Goal: Transaction & Acquisition: Register for event/course

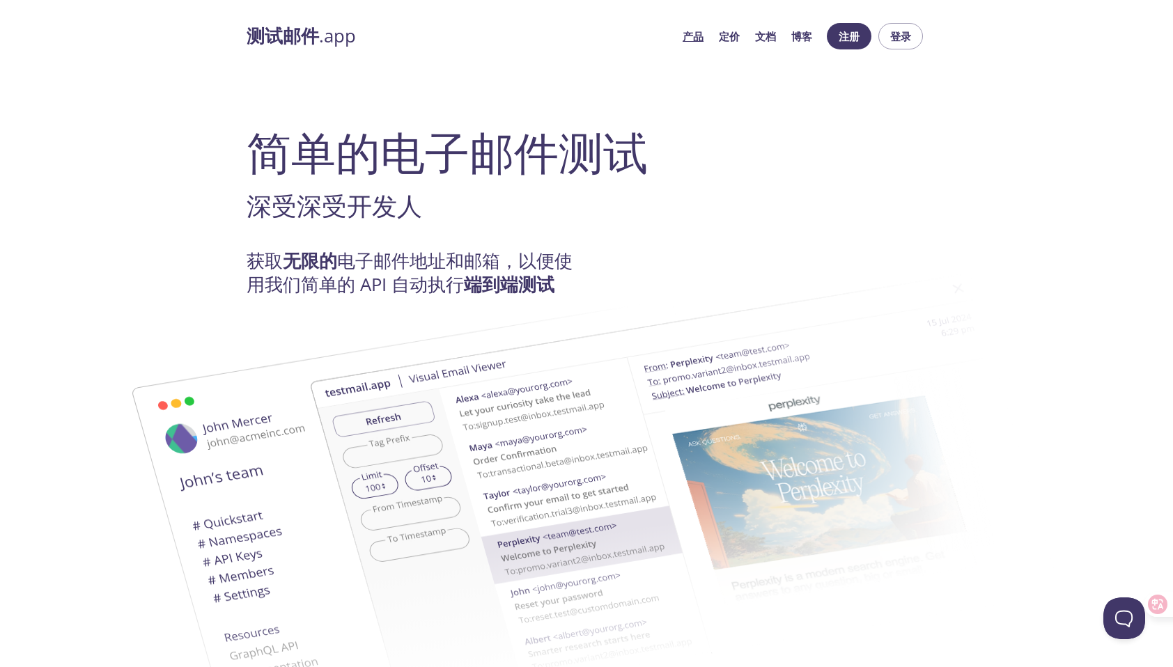
click at [697, 39] on link "产品" at bounding box center [693, 36] width 21 height 18
click at [1117, 609] on button "打开信标弹出窗口" at bounding box center [1122, 616] width 42 height 42
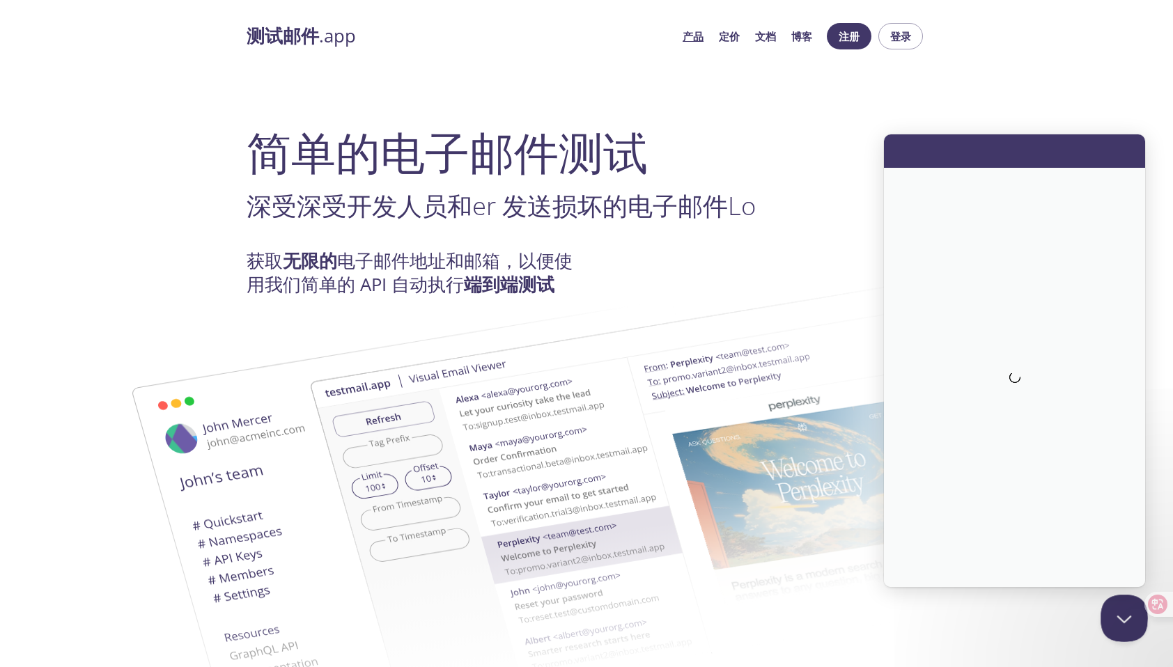
click at [1117, 609] on button "Close Beacon popover" at bounding box center [1122, 616] width 42 height 42
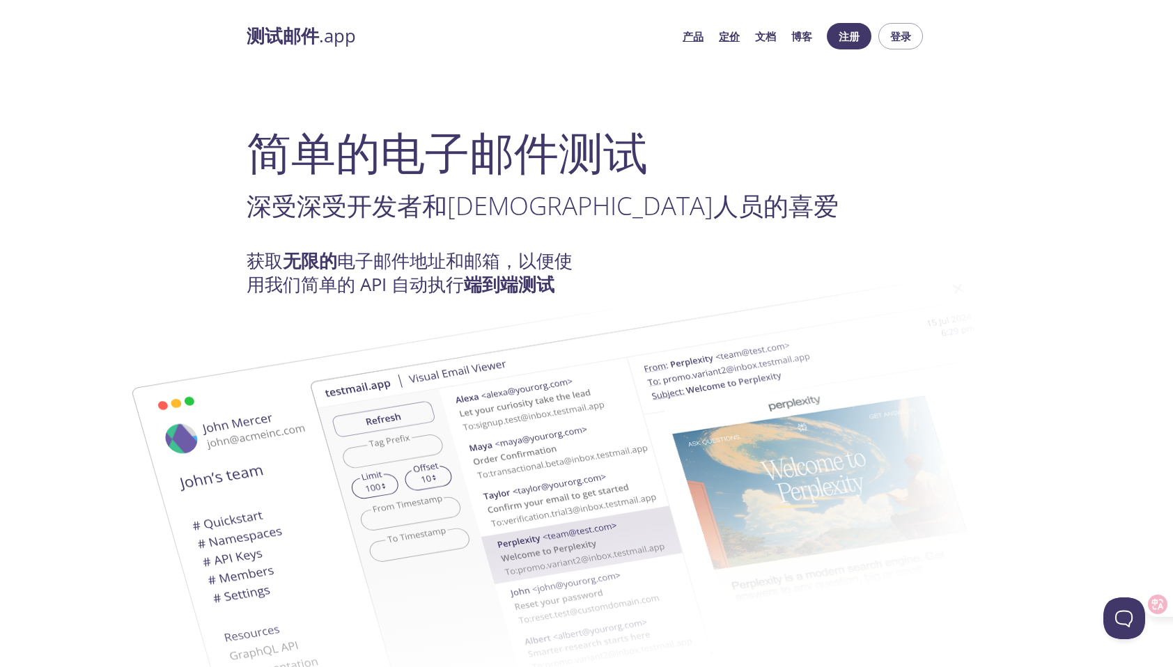
click at [726, 38] on link "定价" at bounding box center [729, 36] width 21 height 18
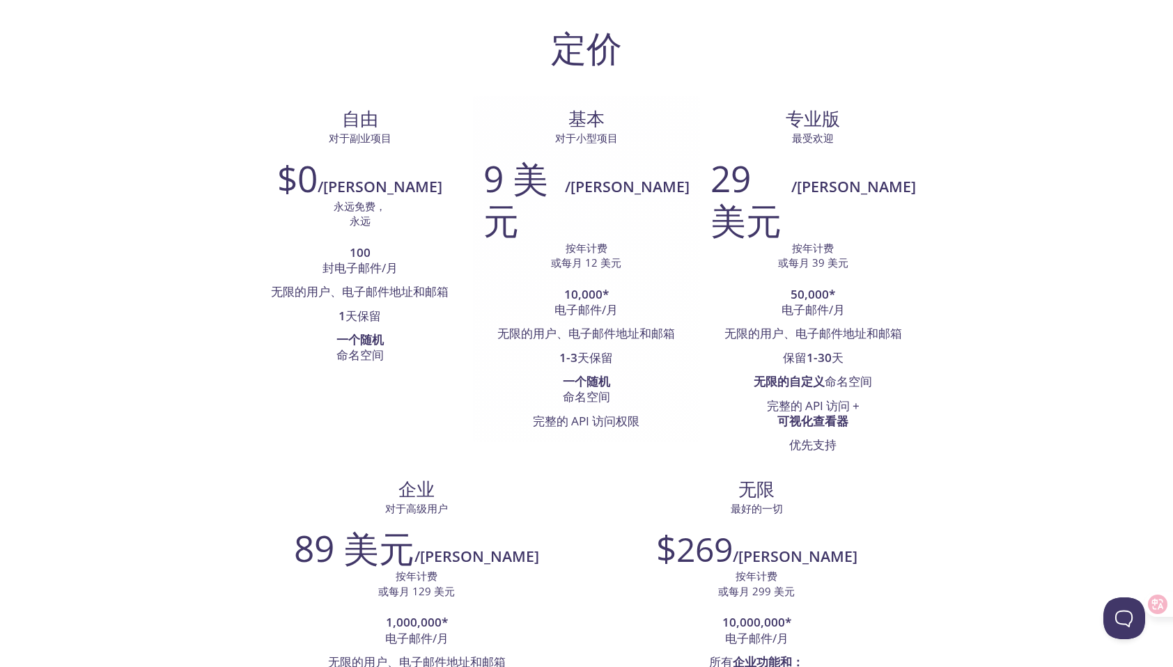
scroll to position [70, 0]
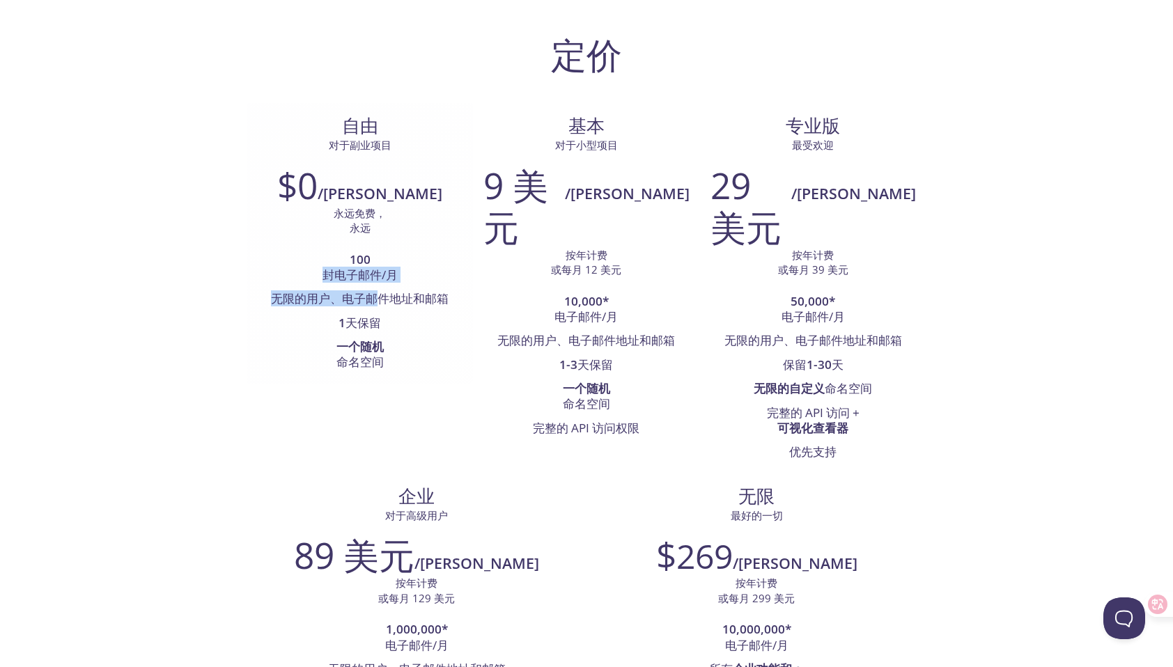
drag, startPoint x: 279, startPoint y: 276, endPoint x: 366, endPoint y: 295, distance: 89.1
click at [366, 295] on ul "100 封电子邮件/月 无限的用户、电子邮件地址和邮箱 1 天保留 一个随机 命名空间" at bounding box center [359, 312] width 205 height 127
drag, startPoint x: 366, startPoint y: 295, endPoint x: 344, endPoint y: 435, distance: 142.5
click at [344, 435] on div "自由 对于副业项目 $0 /米 永远免费， 永远 100 封电子邮件/月 无限的用户、电子邮件地址和邮箱 1 天保留 一个随机 命名空间 基本 对于小型项目 …" at bounding box center [587, 500] width 680 height 795
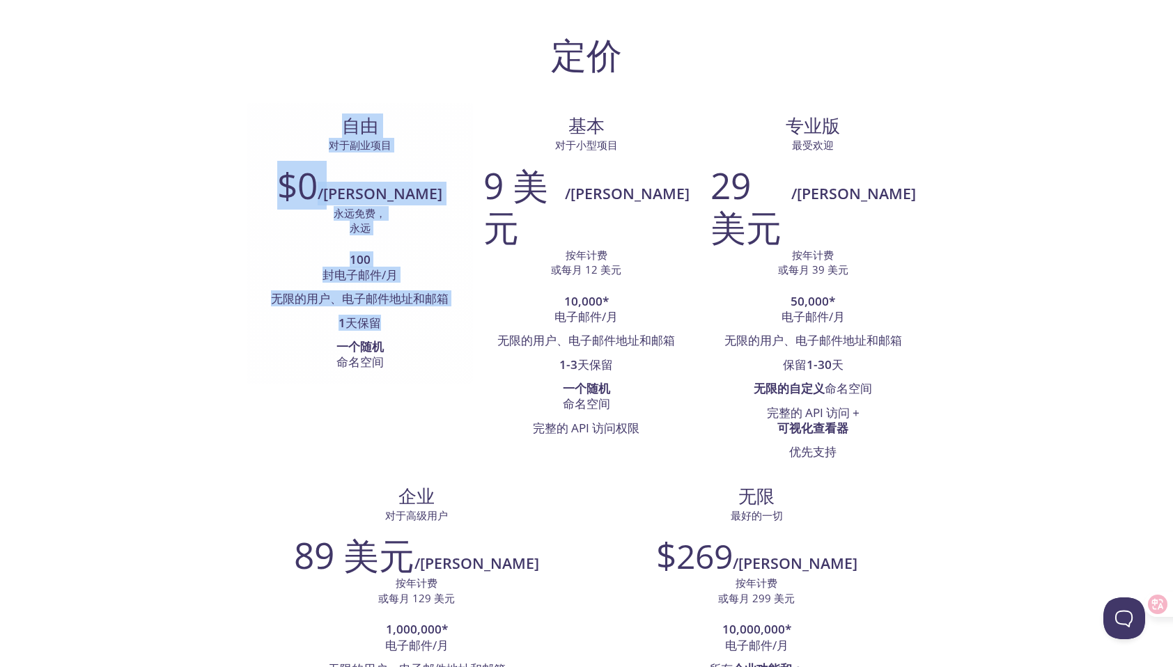
drag, startPoint x: 280, startPoint y: 121, endPoint x: 325, endPoint y: 338, distance: 221.3
click at [325, 338] on div "自由 对于副业项目 $0 /米 永远免费， 永远 100 封电子邮件/月 无限的用户、电子邮件地址和邮箱 1 天保留 一个随机 命名空间" at bounding box center [360, 243] width 226 height 281
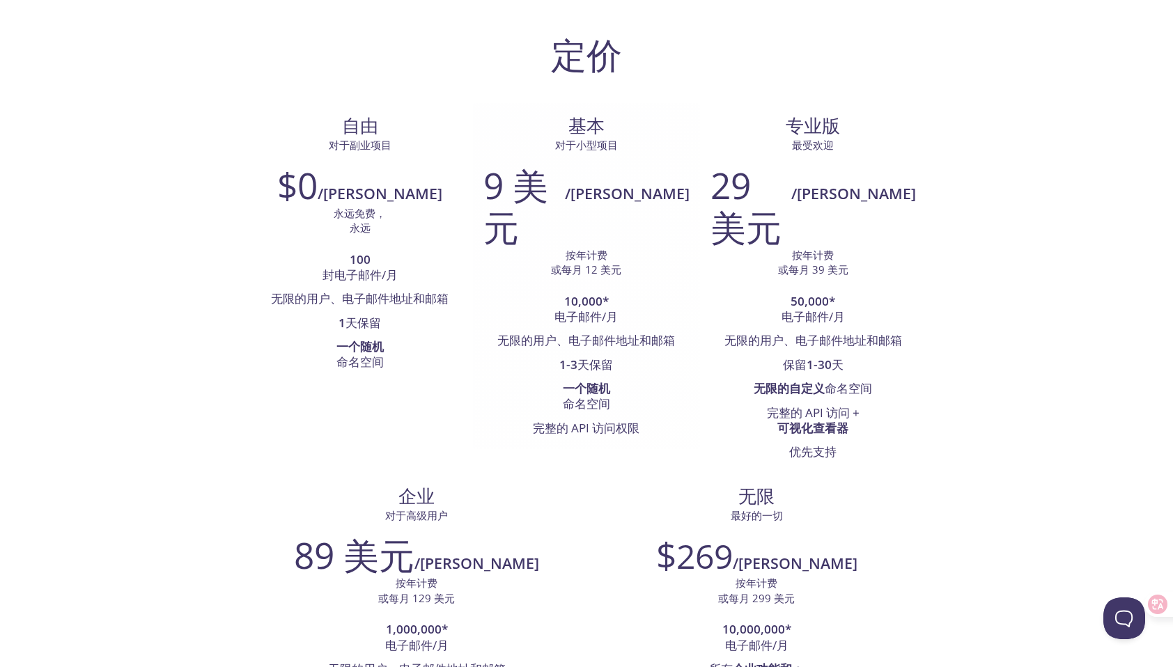
drag, startPoint x: 325, startPoint y: 338, endPoint x: 481, endPoint y: 457, distance: 195.7
click at [481, 450] on div "9 美元 /米 按年计费 或每月 12 美元 10,000* 电子邮件/月 无限的用户、电子邮件地址和邮箱 1-3 天保留 一个随机 命名空间 完整的 API…" at bounding box center [586, 302] width 226 height 295
drag, startPoint x: 428, startPoint y: 304, endPoint x: 489, endPoint y: 316, distance: 61.9
click at [489, 316] on li "10,000* 电子邮件/月" at bounding box center [585, 310] width 205 height 40
drag, startPoint x: 489, startPoint y: 316, endPoint x: 467, endPoint y: 442, distance: 128.0
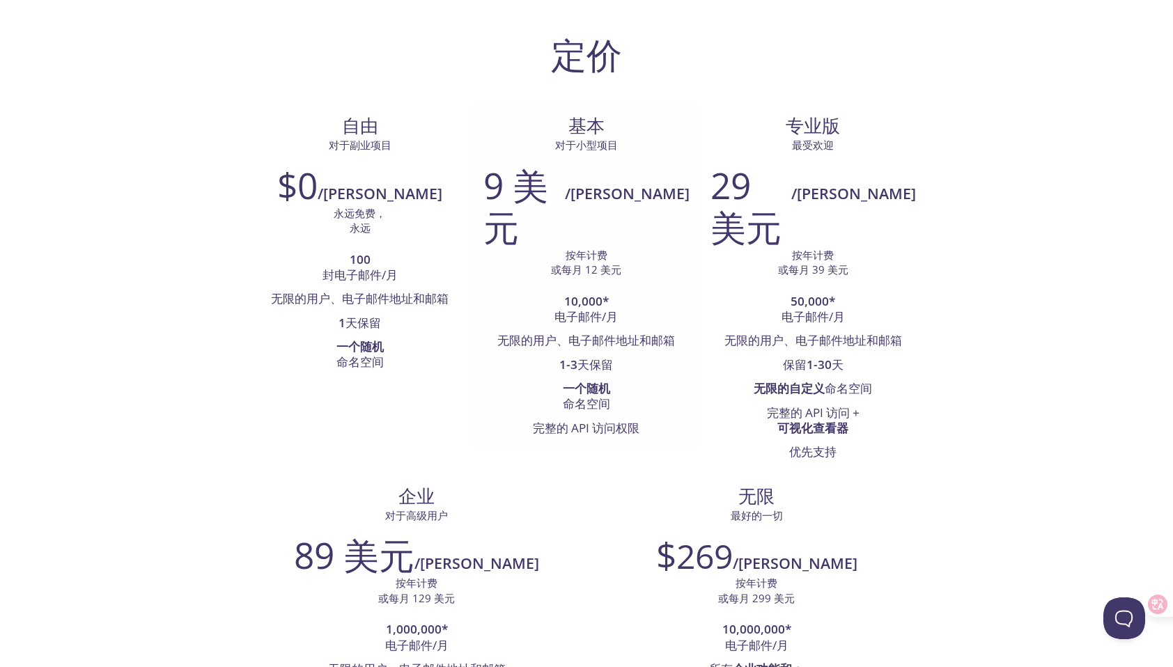
click at [483, 441] on li "完整的 API 访问权限" at bounding box center [585, 429] width 205 height 24
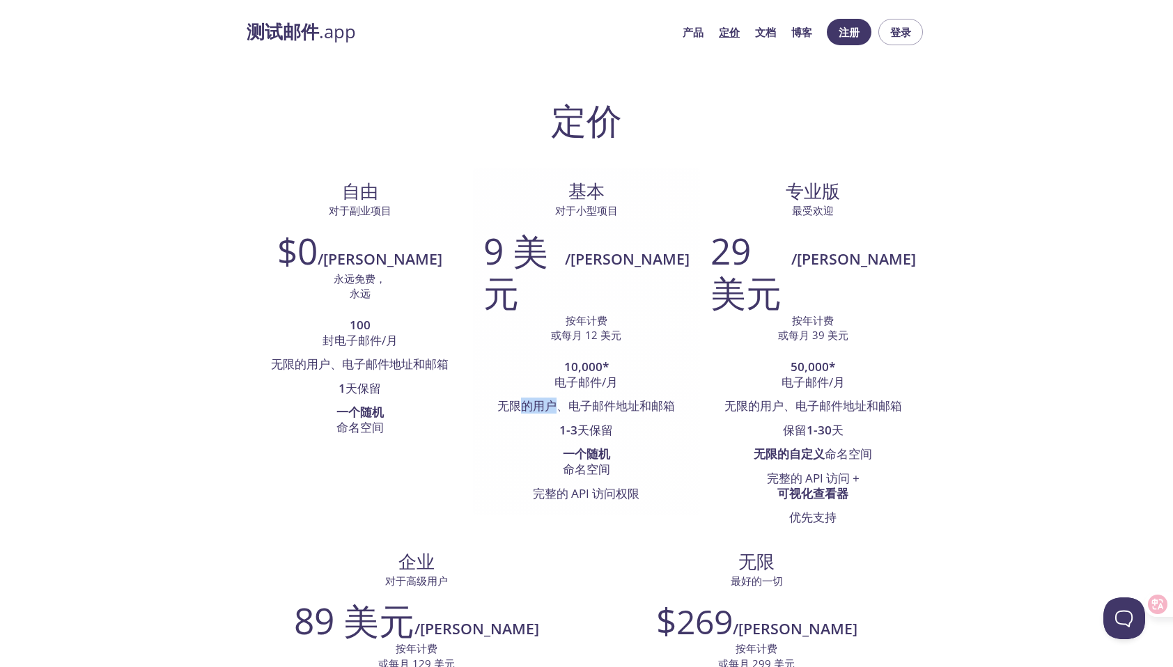
scroll to position [0, 0]
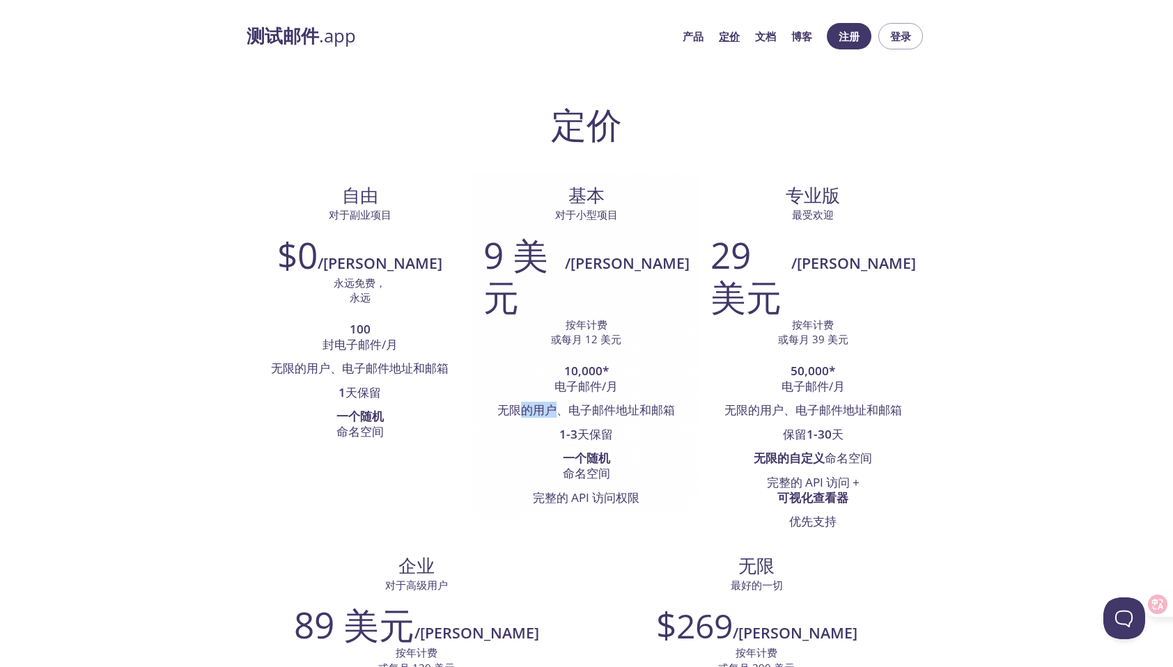
drag, startPoint x: 424, startPoint y: 381, endPoint x: 460, endPoint y: 410, distance: 46.1
click at [483, 410] on ul "10,000* 电子邮件/月 无限的用户、电子邮件地址和邮箱 1-3 天保留 一个随机 命名空间 完整的 API 访问权限" at bounding box center [585, 435] width 205 height 151
click at [495, 510] on li "完整的 API 访问权限" at bounding box center [585, 499] width 205 height 24
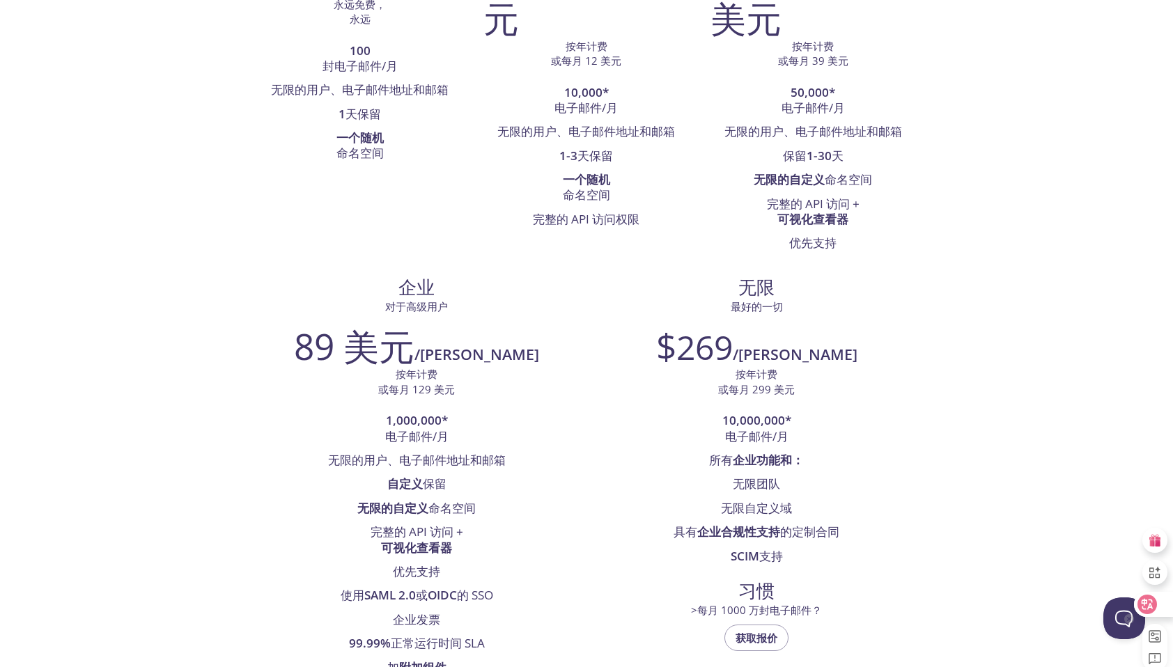
drag, startPoint x: 31, startPoint y: 30, endPoint x: 1136, endPoint y: 626, distance: 1255.7
click at [1136, 626] on div at bounding box center [1148, 599] width 49 height 143
click at [1112, 609] on button "打开信标弹出窗口" at bounding box center [1122, 616] width 42 height 42
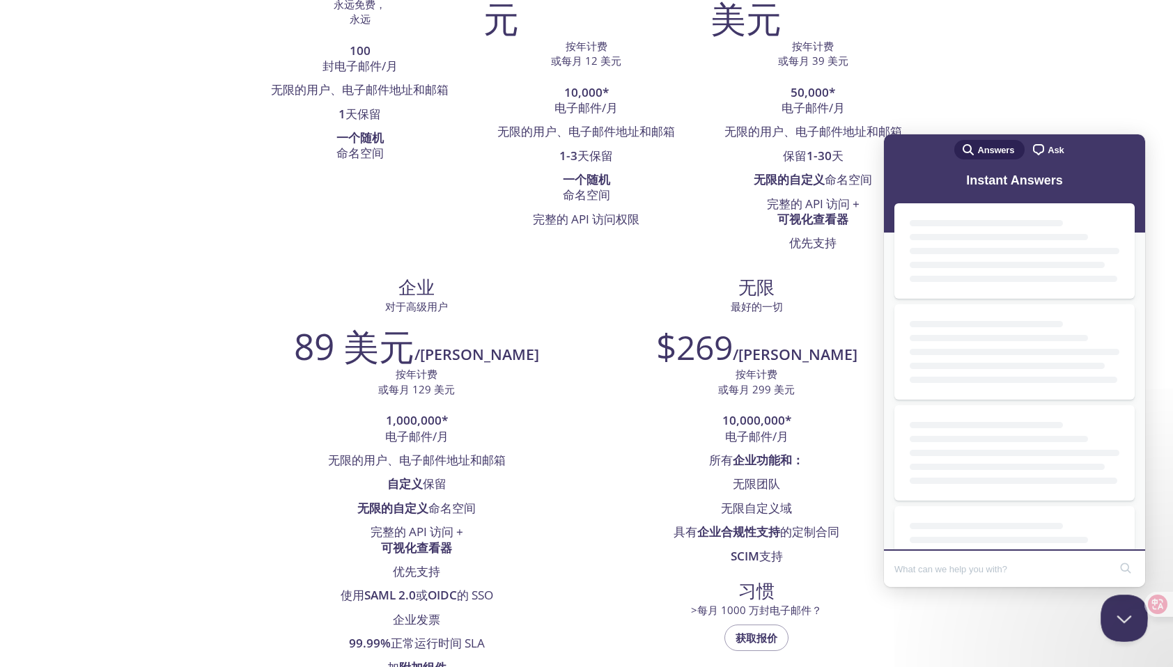
scroll to position [0, 0]
click at [981, 561] on input "Search Doc articles" at bounding box center [1001, 568] width 215 height 29
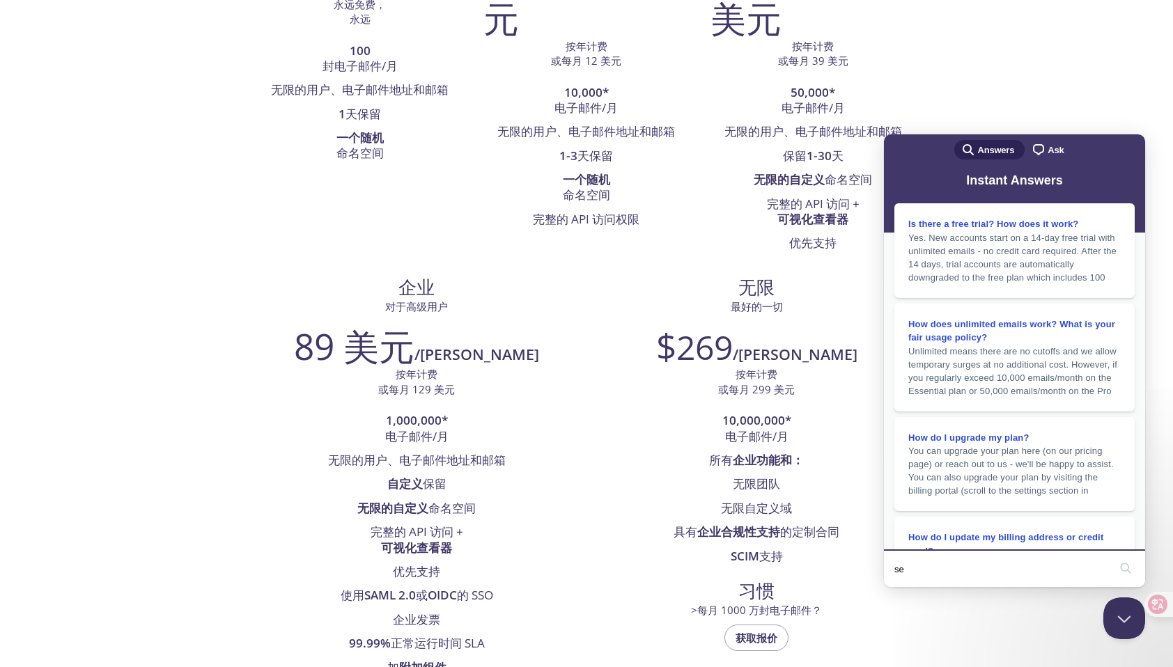
type input "s"
type input "student"
click button "search" at bounding box center [1125, 568] width 22 height 22
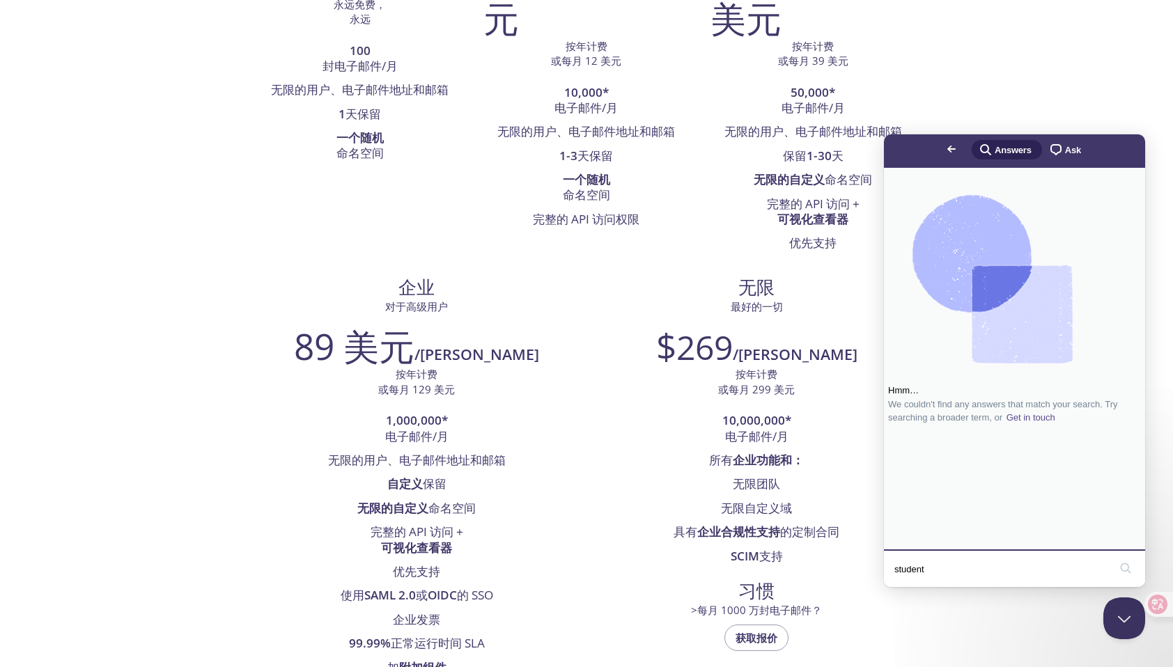
click at [963, 570] on input "student" at bounding box center [1001, 568] width 215 height 29
type input "s"
type input "GitHub"
click at [1114, 557] on button "search" at bounding box center [1125, 568] width 22 height 22
drag, startPoint x: 1048, startPoint y: 456, endPoint x: 1046, endPoint y: 495, distance: 39.0
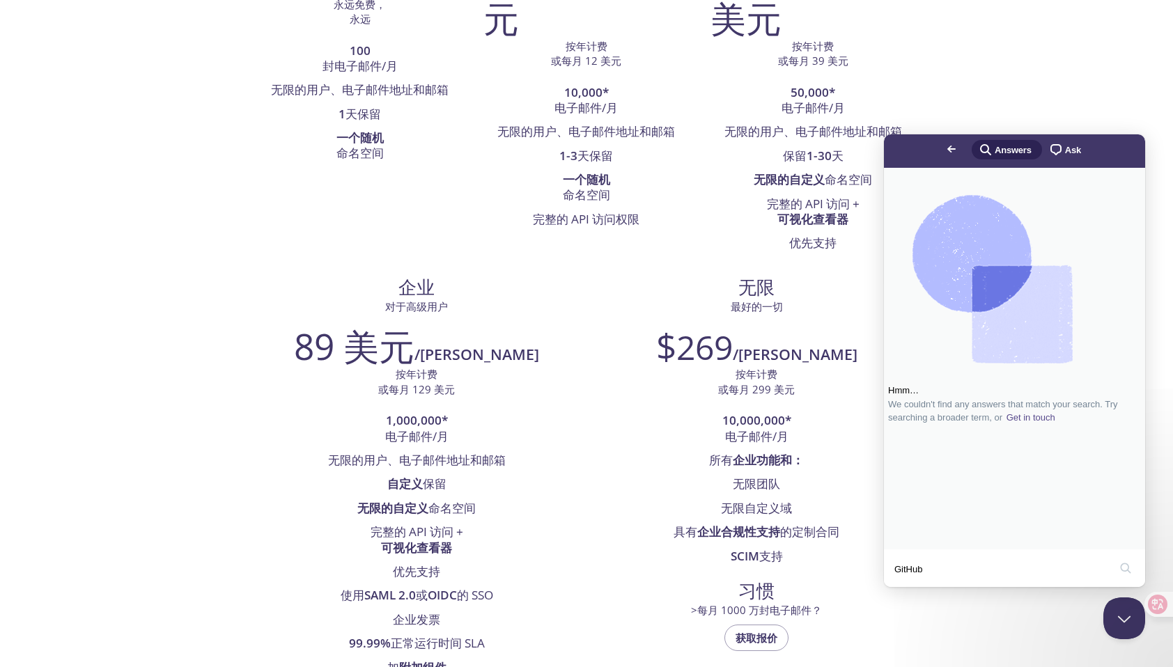
click at [1046, 436] on div "Hmm… We couldn't find any answers that match your search. Try searching a broad…" at bounding box center [1014, 305] width 253 height 261
click at [1069, 410] on span "We couldn't find any answers that match your search." at bounding box center [995, 404] width 215 height 10
click at [1057, 425] on link "Get in touch" at bounding box center [1031, 418] width 52 height 14
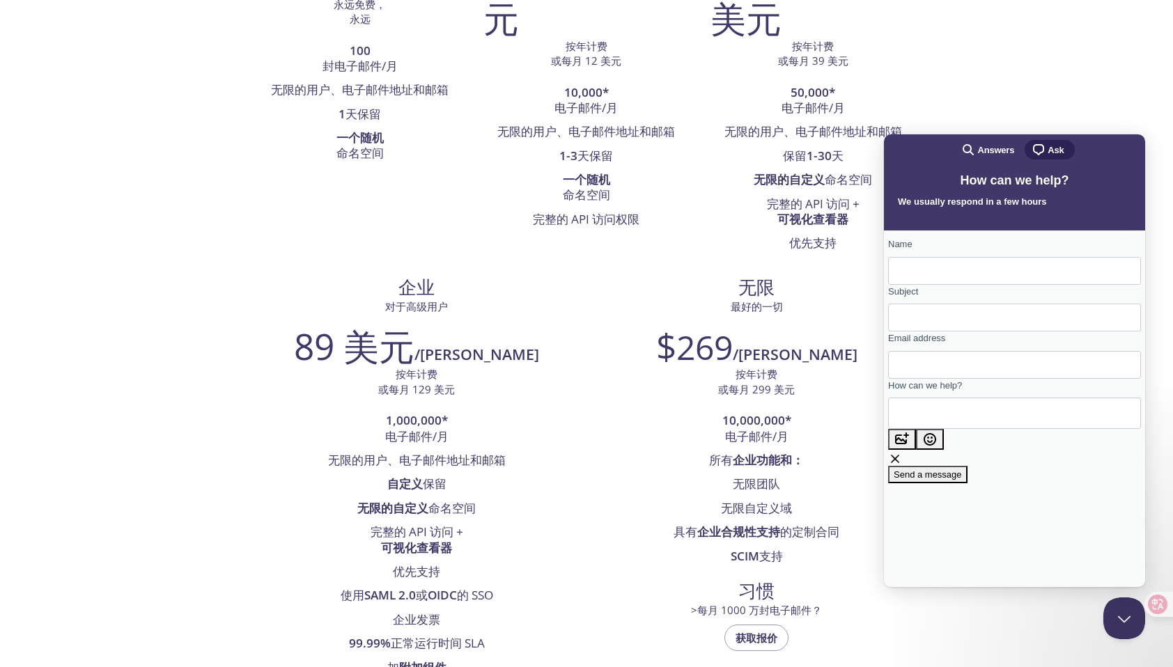
click at [988, 278] on input "Name" at bounding box center [1014, 270] width 231 height 25
drag, startPoint x: 1056, startPoint y: 49, endPoint x: 1046, endPoint y: 81, distance: 33.0
click at [1126, 603] on icon at bounding box center [1129, 605] width 10 height 10
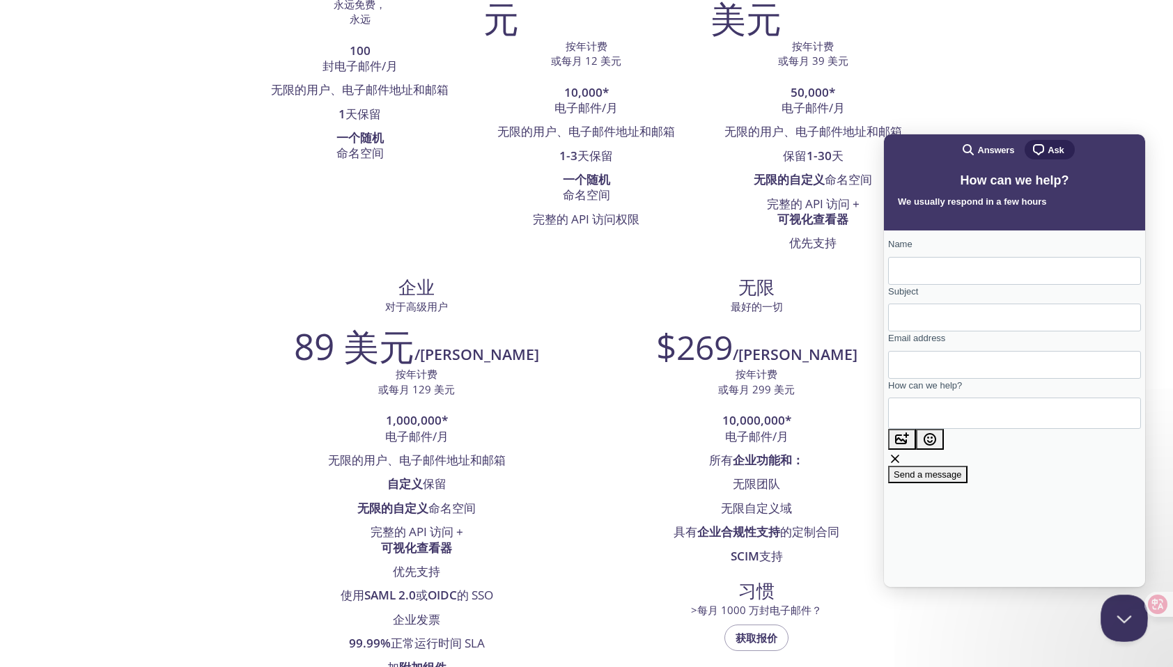
drag, startPoint x: 1122, startPoint y: 620, endPoint x: 2203, endPoint y: 1187, distance: 1220.7
click at [1122, 620] on button "Close Beacon popover" at bounding box center [1122, 616] width 42 height 42
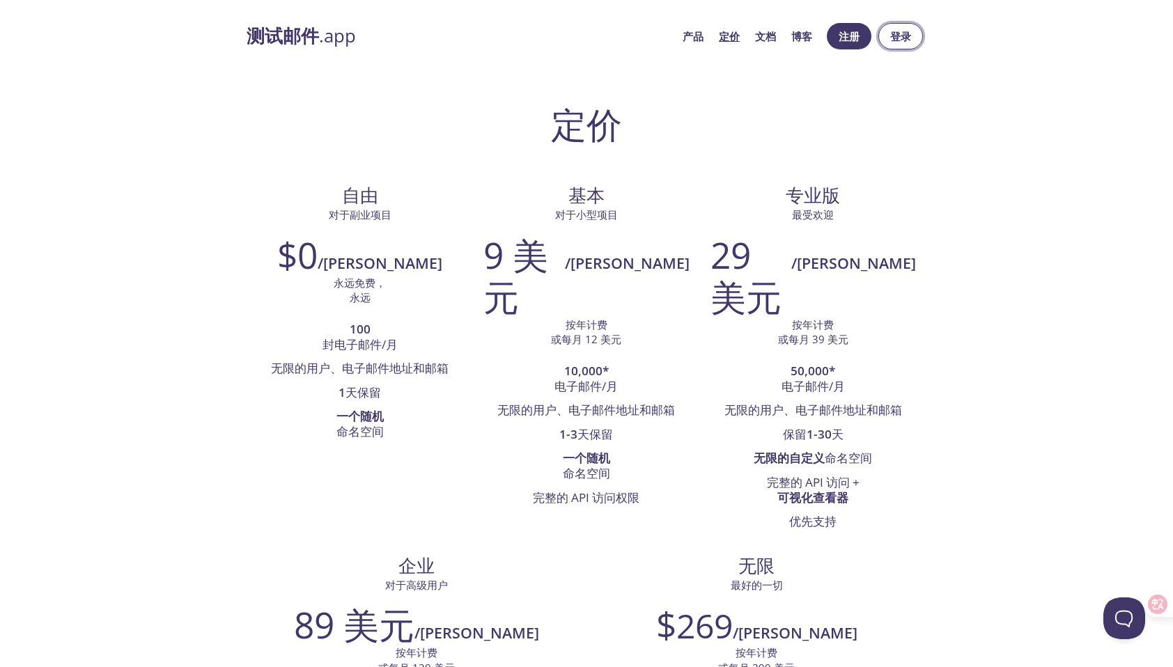
click at [910, 34] on span "登录" at bounding box center [901, 36] width 22 height 18
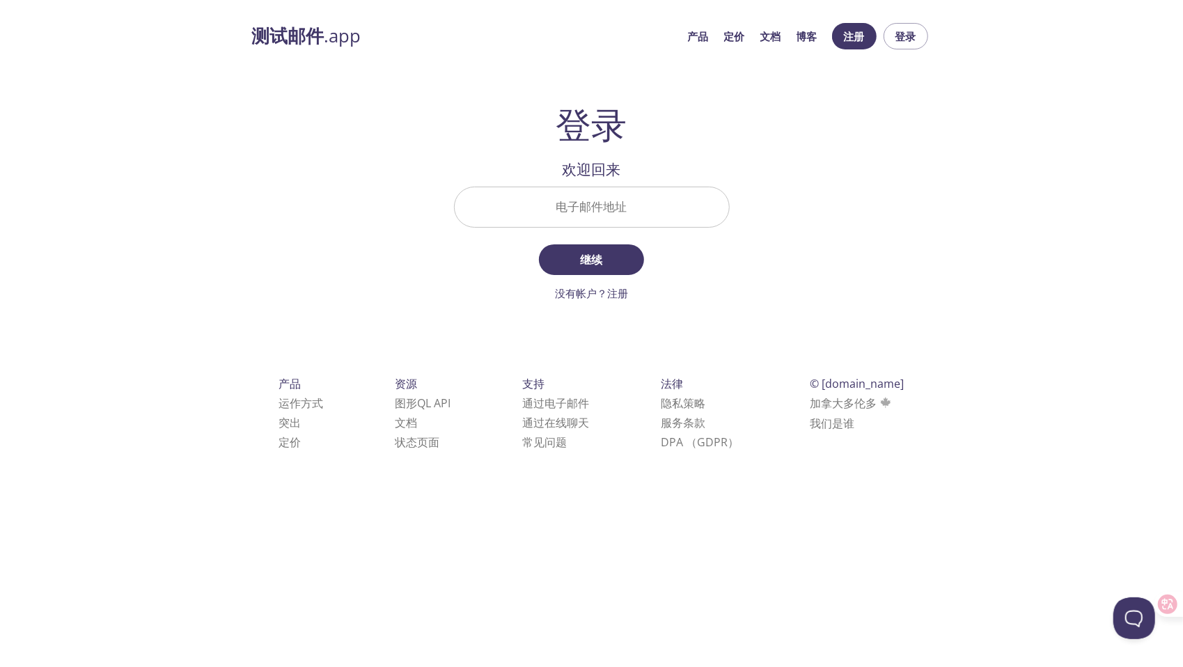
drag, startPoint x: 605, startPoint y: 205, endPoint x: 609, endPoint y: 222, distance: 17.4
click at [605, 205] on input "电子邮件地址" at bounding box center [592, 207] width 274 height 40
click at [619, 295] on link "没有帐户？注册" at bounding box center [591, 293] width 73 height 14
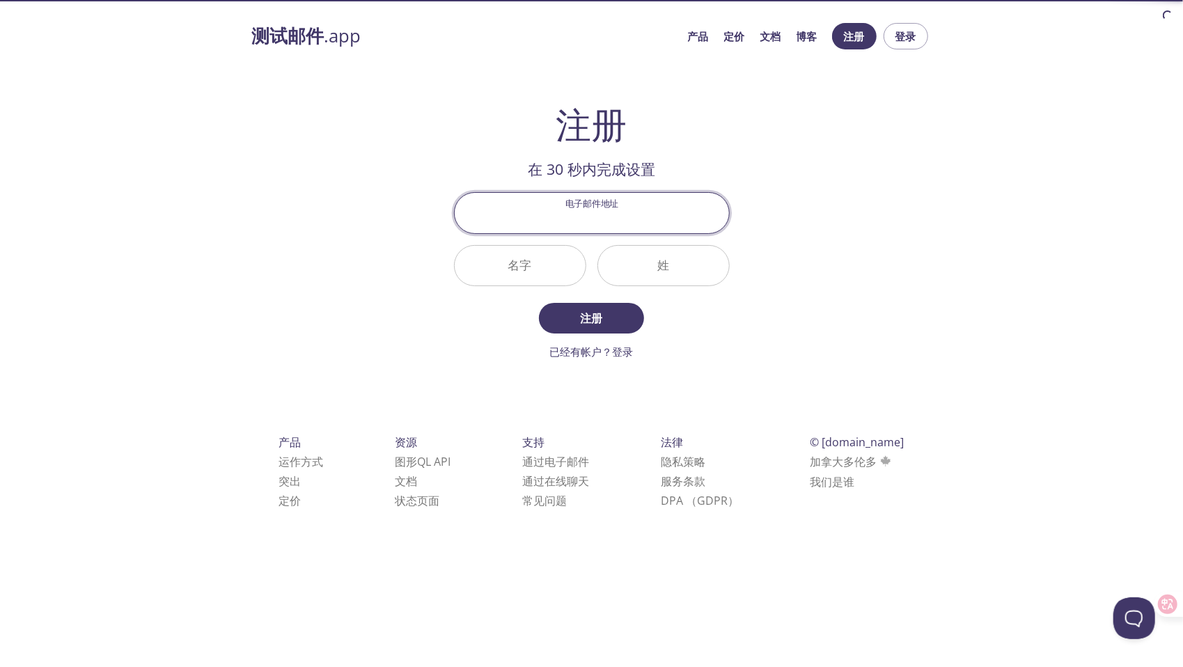
click at [630, 191] on div "电子邮件地址" at bounding box center [592, 213] width 287 height 52
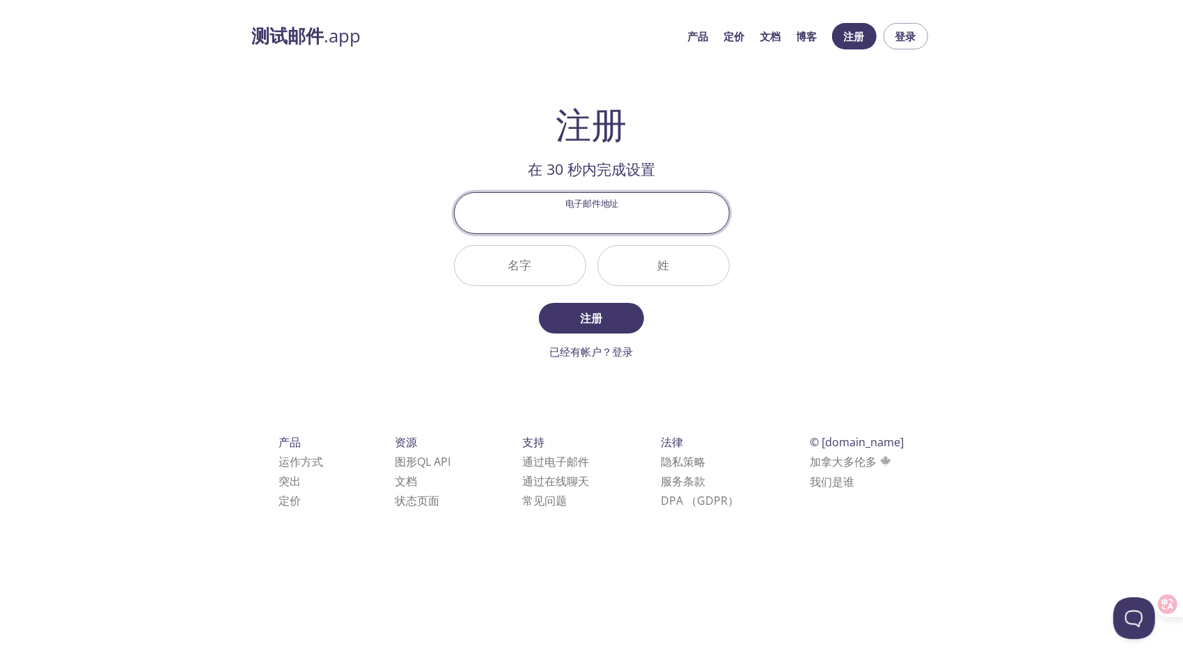
click at [622, 217] on input "电子邮件地址" at bounding box center [592, 213] width 274 height 40
click at [590, 352] on link "已经有帐户？登录" at bounding box center [592, 352] width 84 height 14
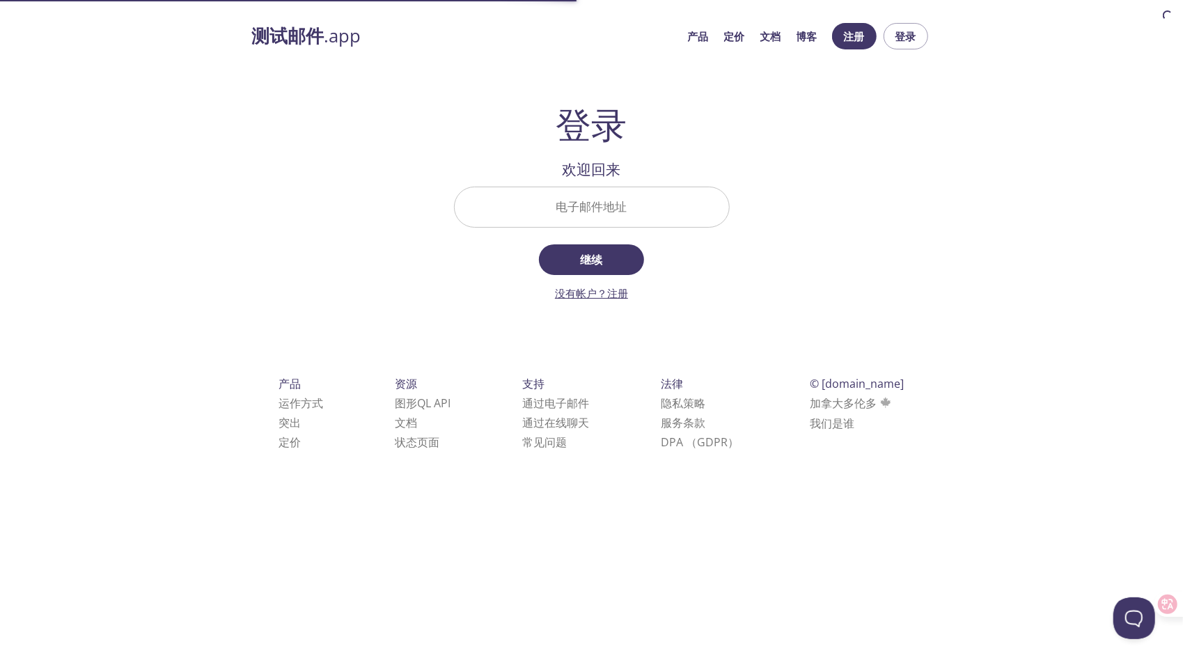
click at [593, 297] on link "没有帐户？注册" at bounding box center [591, 293] width 73 height 14
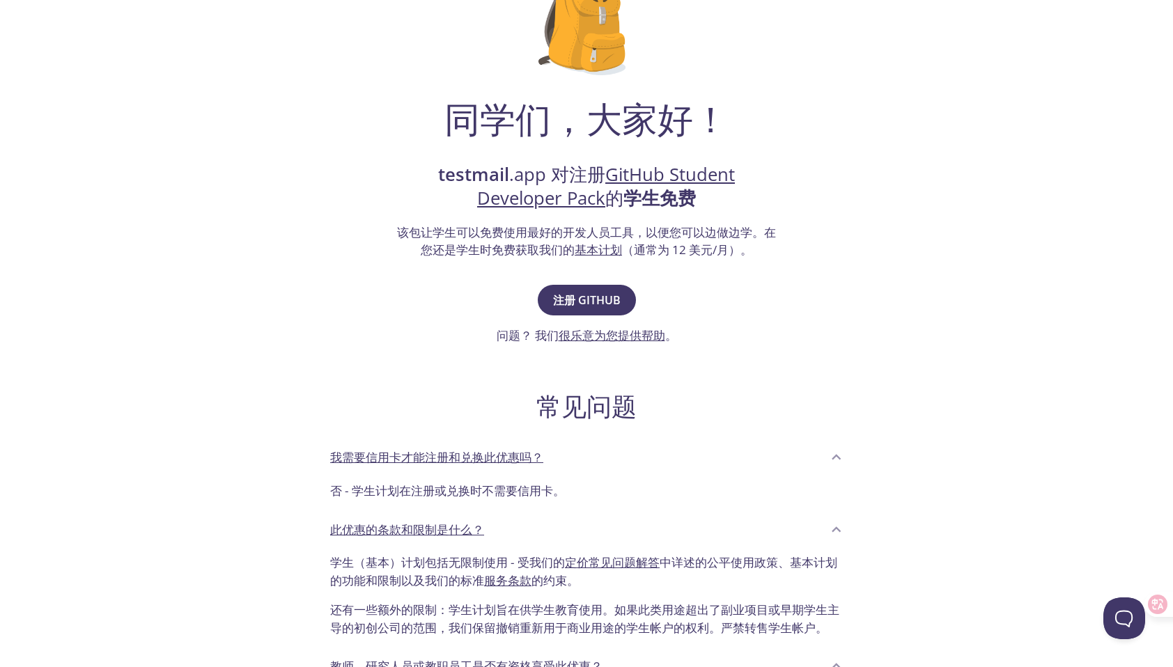
click at [582, 192] on link "GitHub Student Developer Pack" at bounding box center [606, 186] width 258 height 48
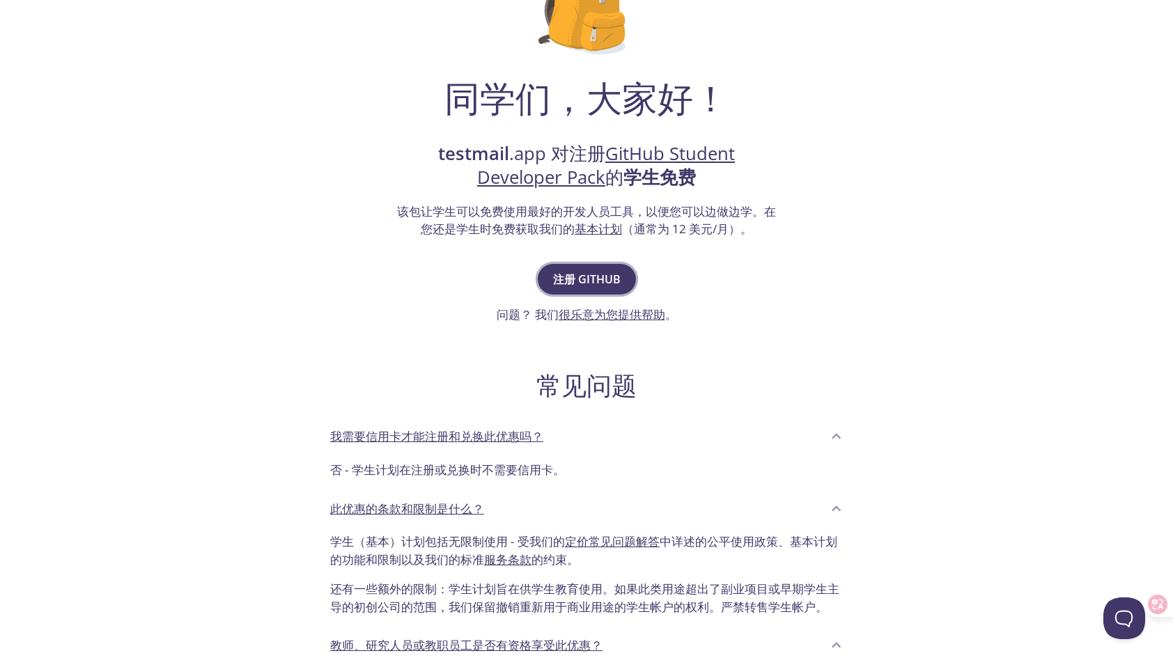
scroll to position [209, 0]
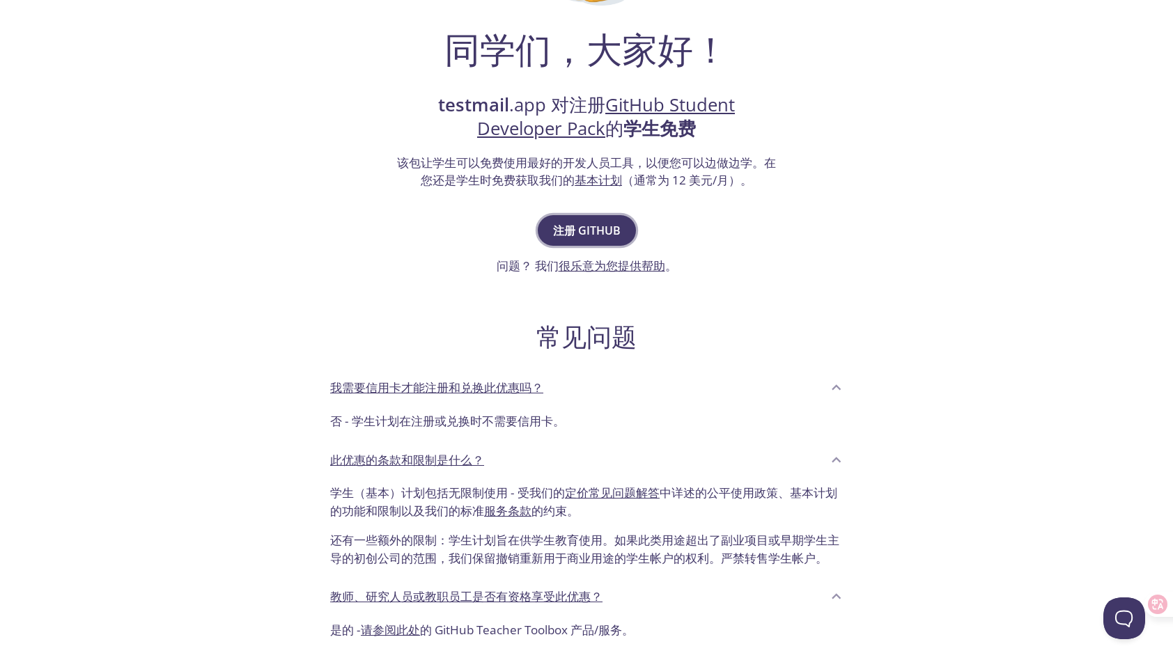
click at [619, 228] on span "注册 GitHub" at bounding box center [587, 231] width 68 height 20
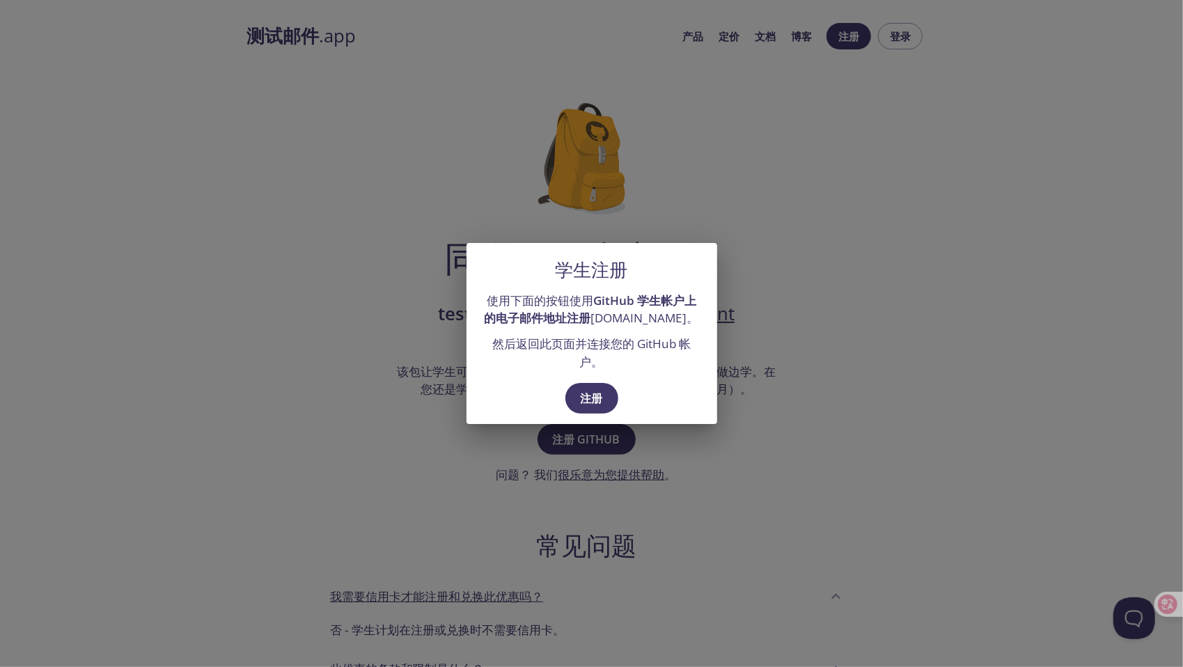
click at [860, 464] on div "学生注册 使用下面的按钮使用 GitHub 学生帐户上的电子邮件地址注册 testmail.app。 然后返回此页面并连接您的 GitHub 帐户。 注册" at bounding box center [591, 333] width 1183 height 667
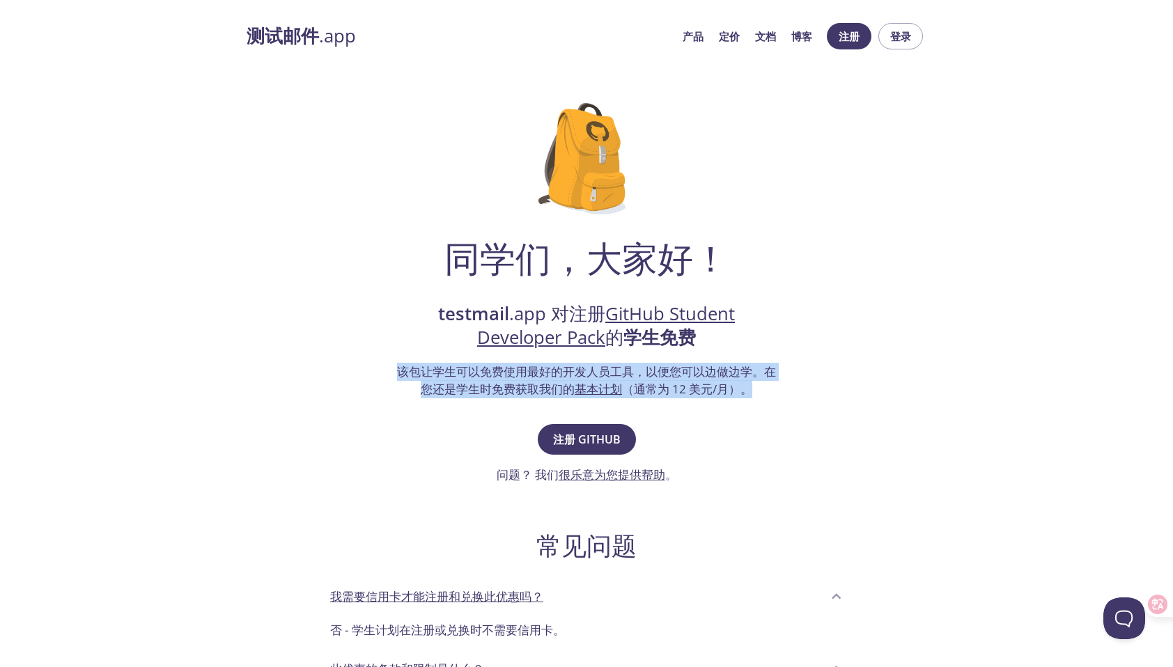
drag, startPoint x: 404, startPoint y: 372, endPoint x: 763, endPoint y: 385, distance: 359.7
click at [763, 385] on h3 "该包让学生可以免费使用最好的开发人员工具，以便您可以边做边学。在您还是学生时免费获取我们的 基本计划 （通常为 12 美元/月）。" at bounding box center [586, 381] width 383 height 36
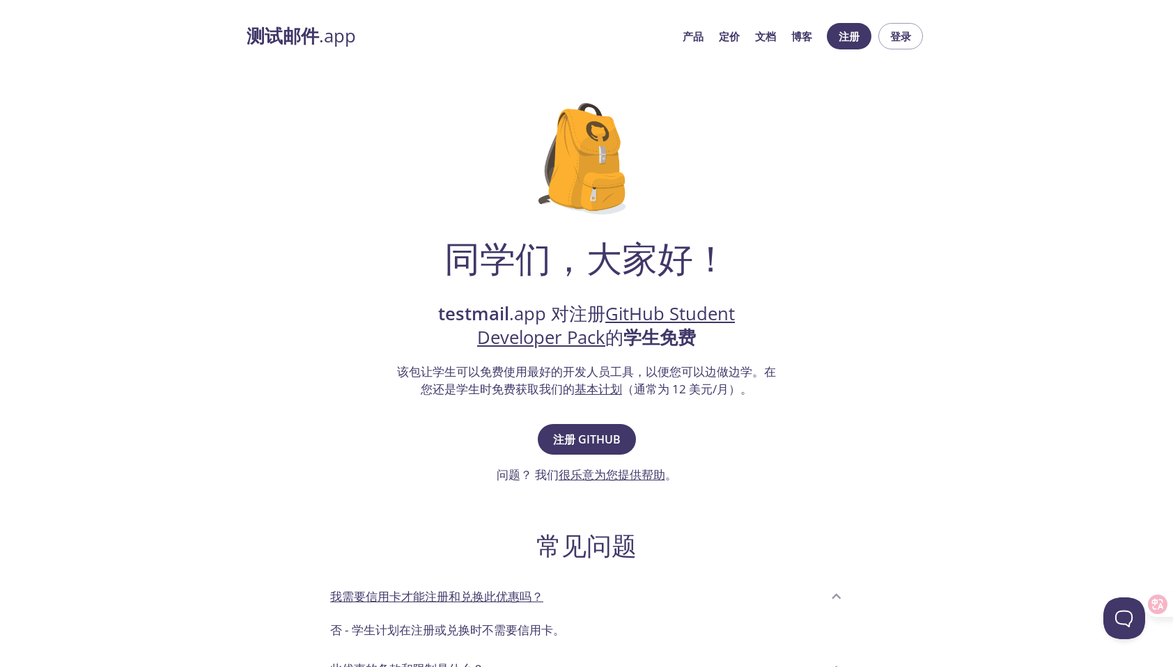
drag, startPoint x: 763, startPoint y: 385, endPoint x: 814, endPoint y: 458, distance: 89.1
click at [814, 458] on div "同学们，大家好！ testmail .app 对注册 GitHub Student Developer Pack 的 学生免费 该包让学生可以免费使用最好的开…" at bounding box center [587, 470] width 680 height 779
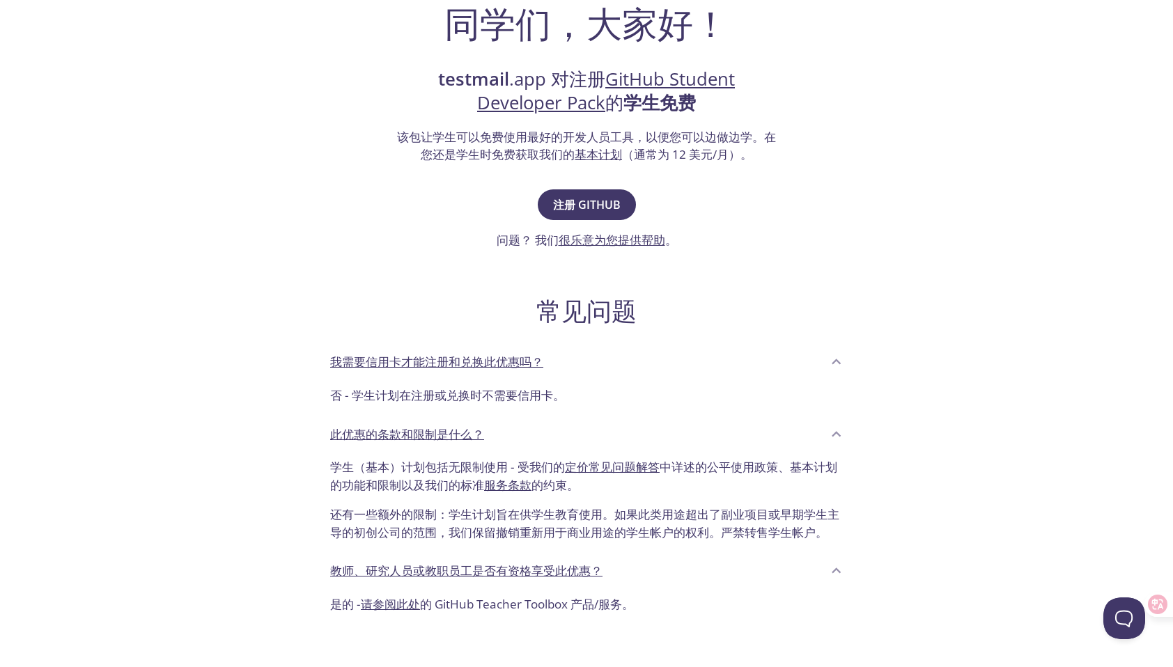
scroll to position [279, 0]
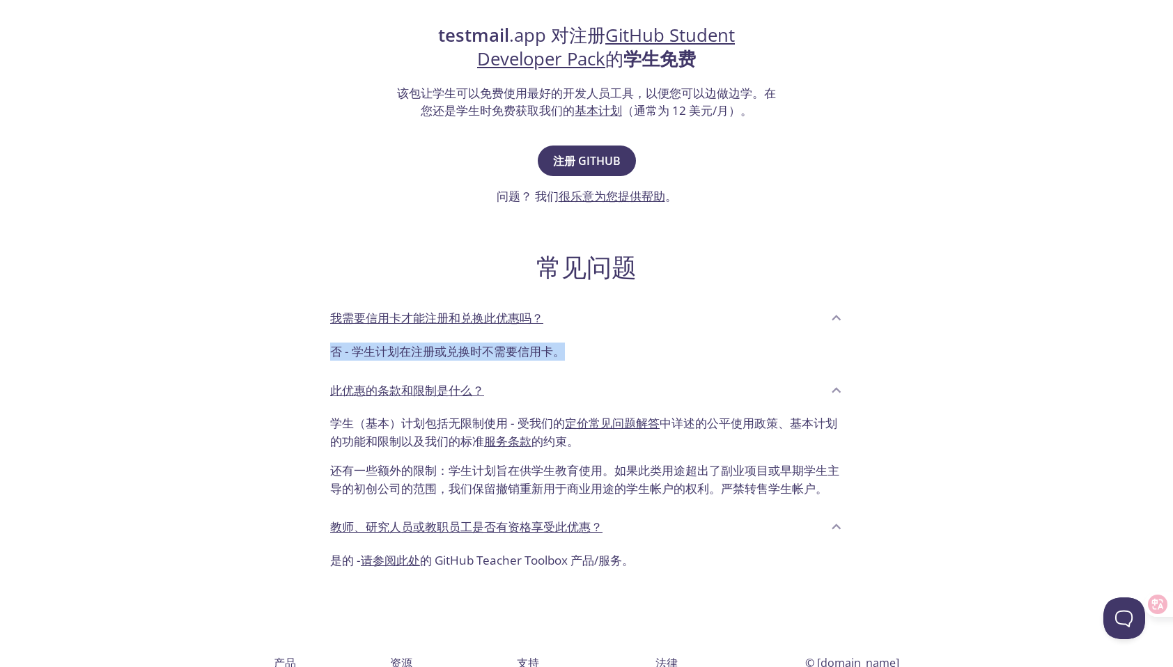
drag, startPoint x: 320, startPoint y: 352, endPoint x: 586, endPoint y: 345, distance: 265.5
click at [586, 345] on div "否 - 学生计划在注册或兑换时不需要信用卡。" at bounding box center [586, 354] width 535 height 35
click at [507, 352] on p "否 - 学生计划在注册或兑换时不需要信用卡。" at bounding box center [586, 352] width 513 height 18
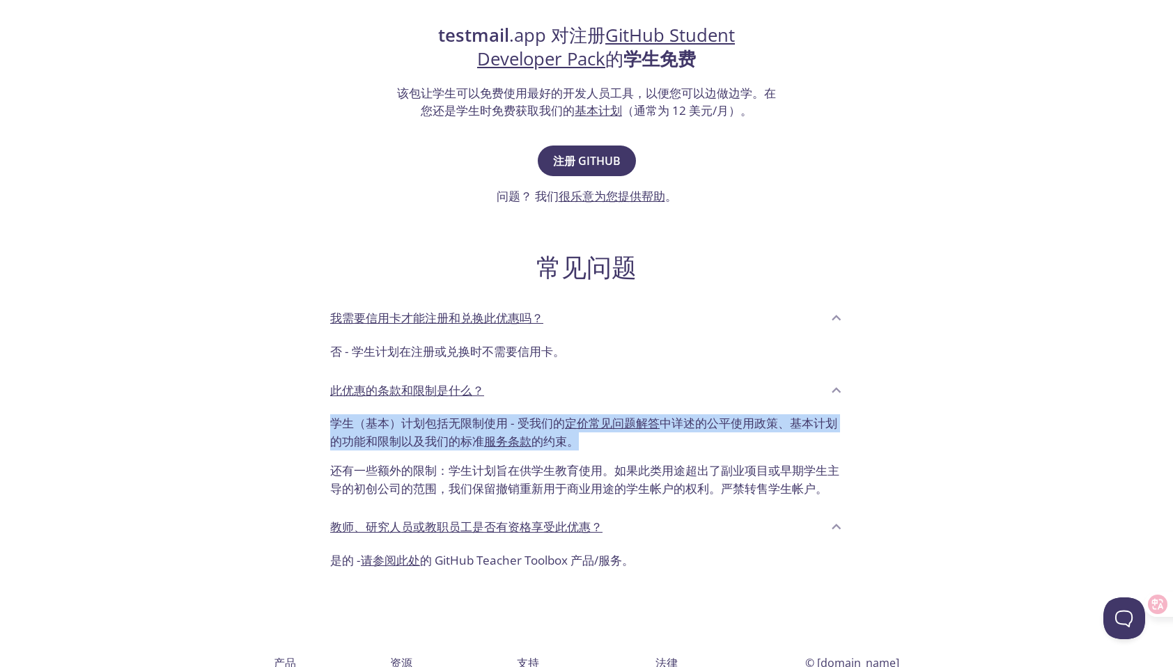
drag, startPoint x: 332, startPoint y: 422, endPoint x: 636, endPoint y: 435, distance: 304.7
click at [636, 435] on div "学生（基本）计划包括无限制使用 - 受我们的 定价常见问题解答 中详述的公平使用政策、基本计划的功能和限制以及我们的标准 服务条款 的约束。 还有一些额外的限…" at bounding box center [586, 459] width 535 height 100
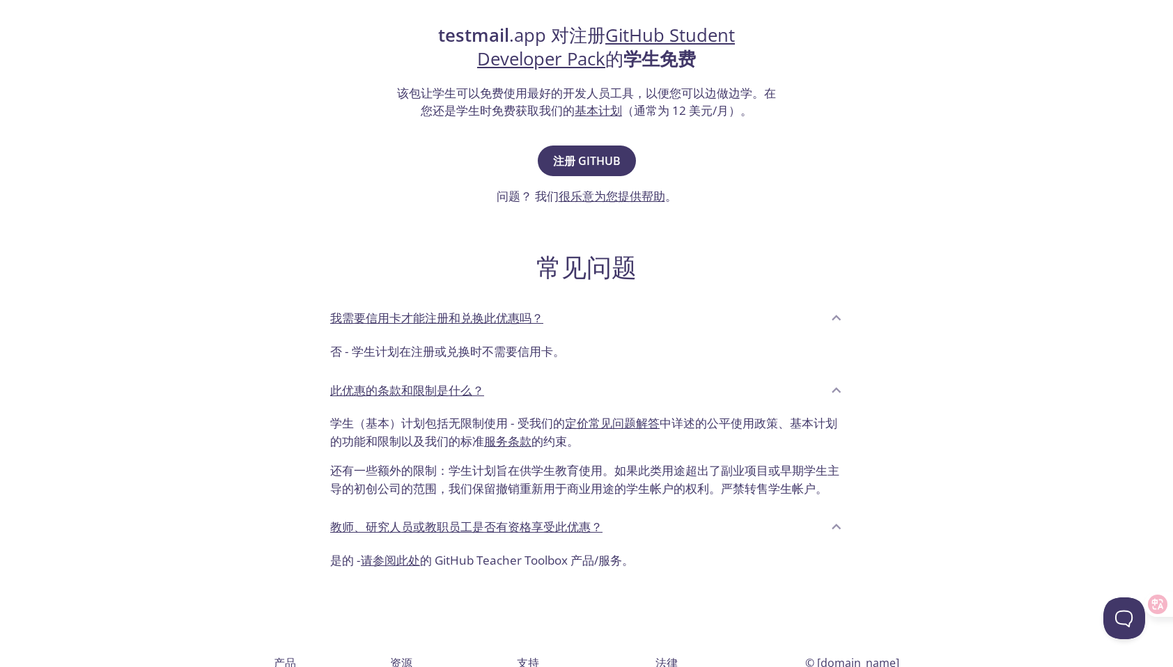
drag, startPoint x: 636, startPoint y: 435, endPoint x: 679, endPoint y: 502, distance: 79.6
click at [680, 497] on p "还有一些额外的限制：学生计划旨在供学生教育使用。如果此类用途超出了副业项目或早期学生主导的初创公司的范围，我们保留撤销重新用于商业用途的学生帐户的权利。严禁转…" at bounding box center [586, 474] width 513 height 47
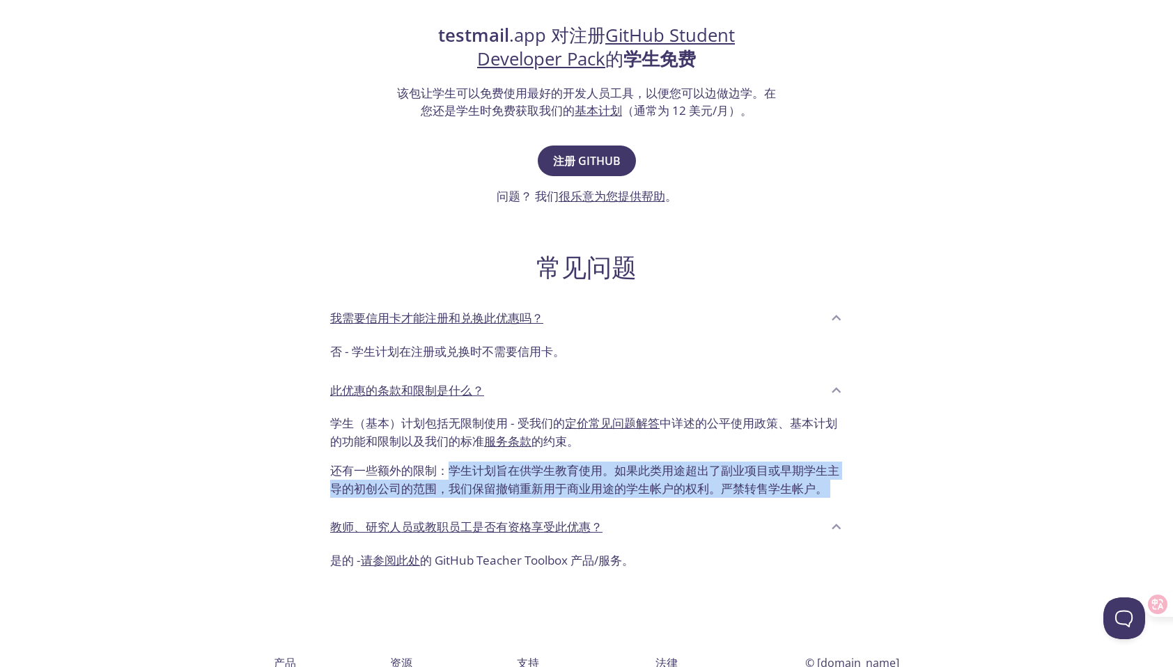
drag, startPoint x: 451, startPoint y: 464, endPoint x: 826, endPoint y: 563, distance: 387.6
click at [826, 563] on div "常见问题 我需要信用卡才能注册和兑换此优惠吗？ 否 - 学生计划在注册或兑换时不需要信用卡。 此优惠的条款和限制是什么？ 学生（基本）计划包括无限制使用 - …" at bounding box center [586, 399] width 535 height 364
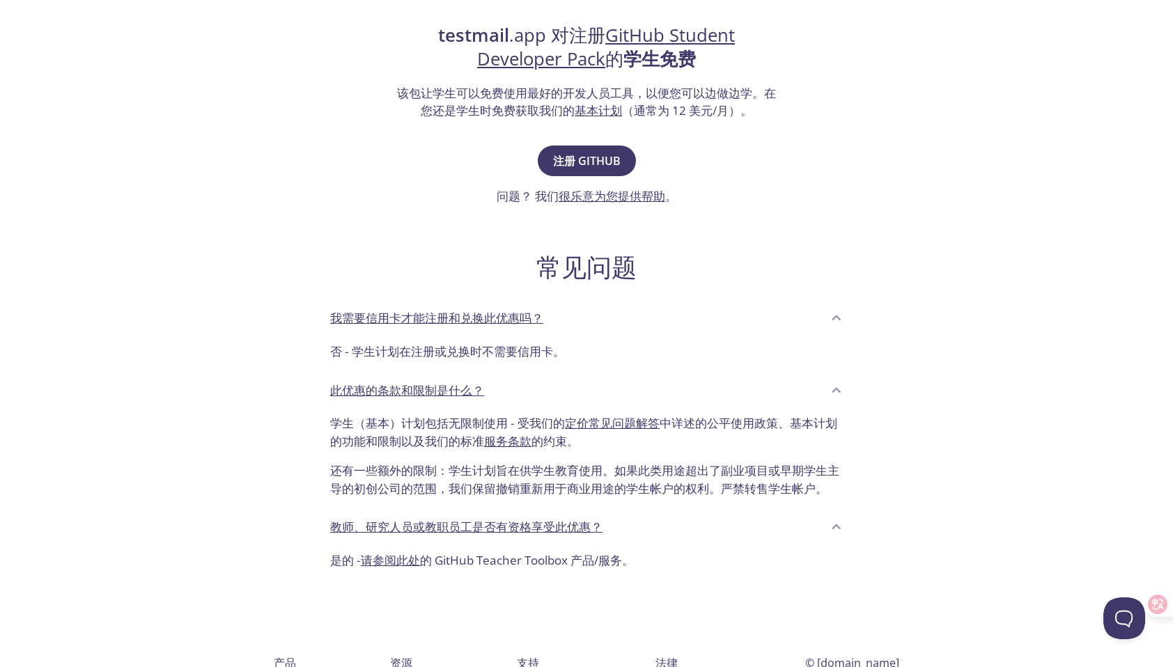
drag, startPoint x: 826, startPoint y: 563, endPoint x: 715, endPoint y: 617, distance: 124.0
click at [719, 619] on div "测试邮件 .app 产品 定价 文档 博客 注册 登录 同学们，大家好！ testmail .app 对注册 GitHub Student Developer…" at bounding box center [586, 252] width 713 height 1035
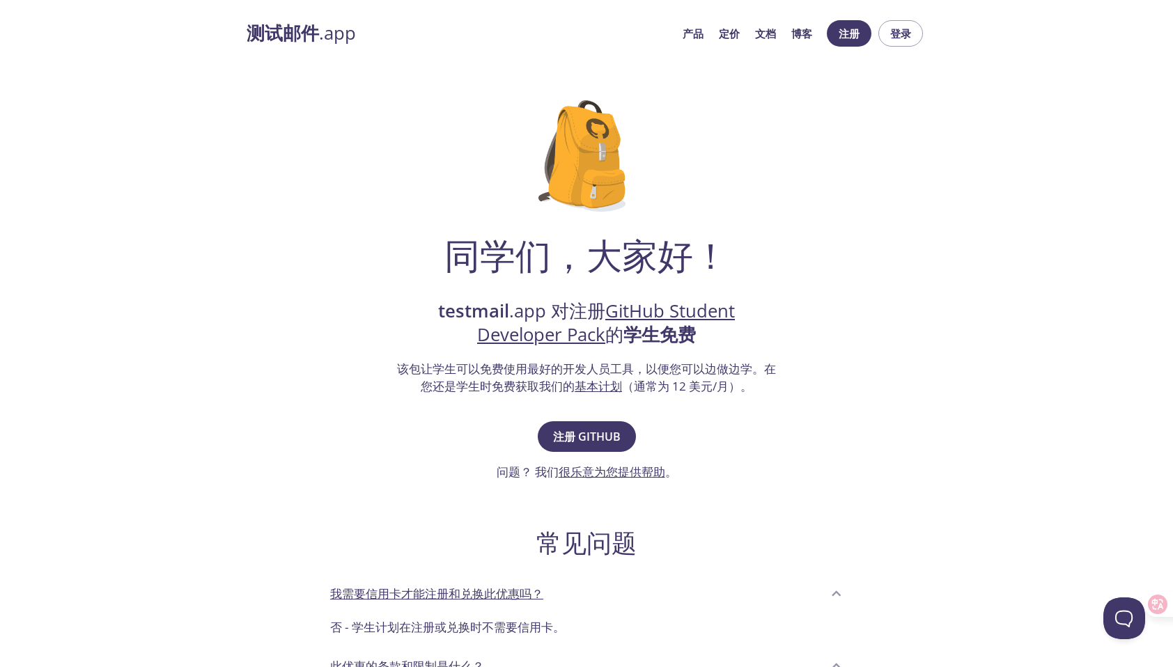
scroll to position [0, 0]
